Goal: Information Seeking & Learning: Learn about a topic

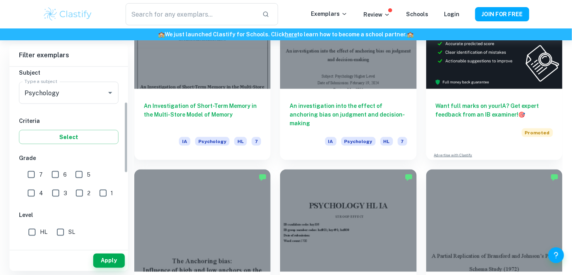
scroll to position [90, 0]
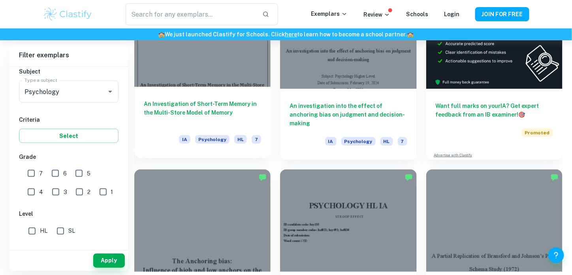
click at [214, 109] on h6 "An Investigation of Short-Term Memory in the Multi-Store Model of Memory" at bounding box center [202, 112] width 117 height 26
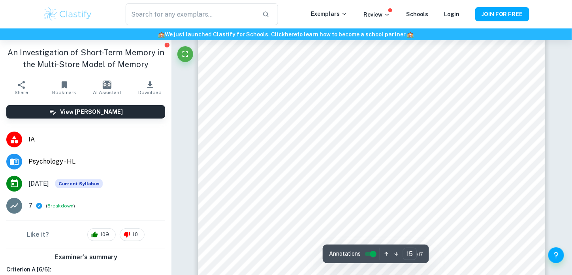
scroll to position [6811, 0]
type input "15"
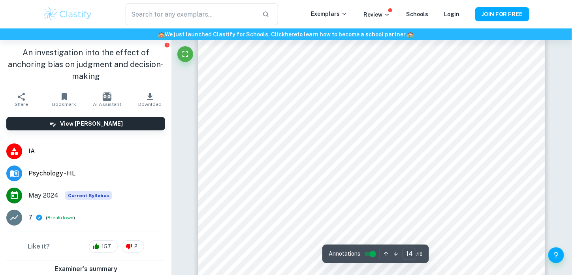
scroll to position [6086, 0]
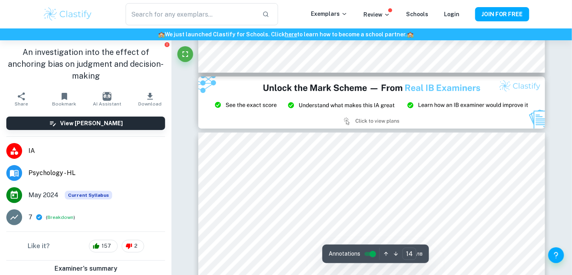
type input "15"
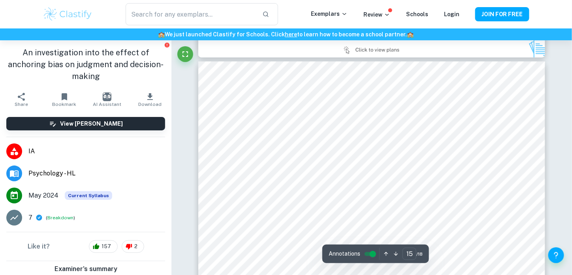
scroll to position [6577, 0]
